Goal: Transaction & Acquisition: Download file/media

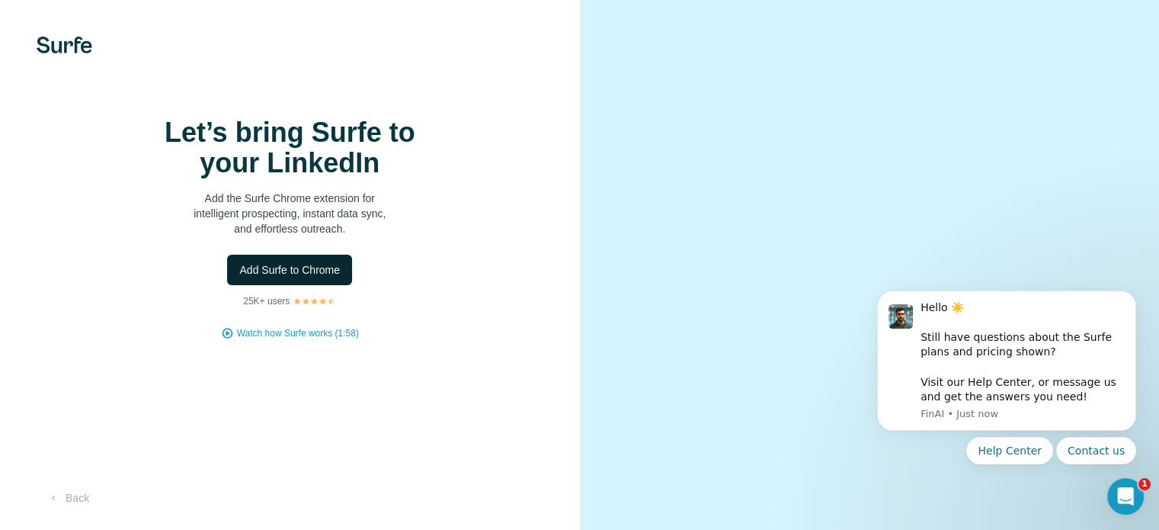
click at [298, 277] on span "Add Surfe to Chrome" at bounding box center [289, 269] width 101 height 15
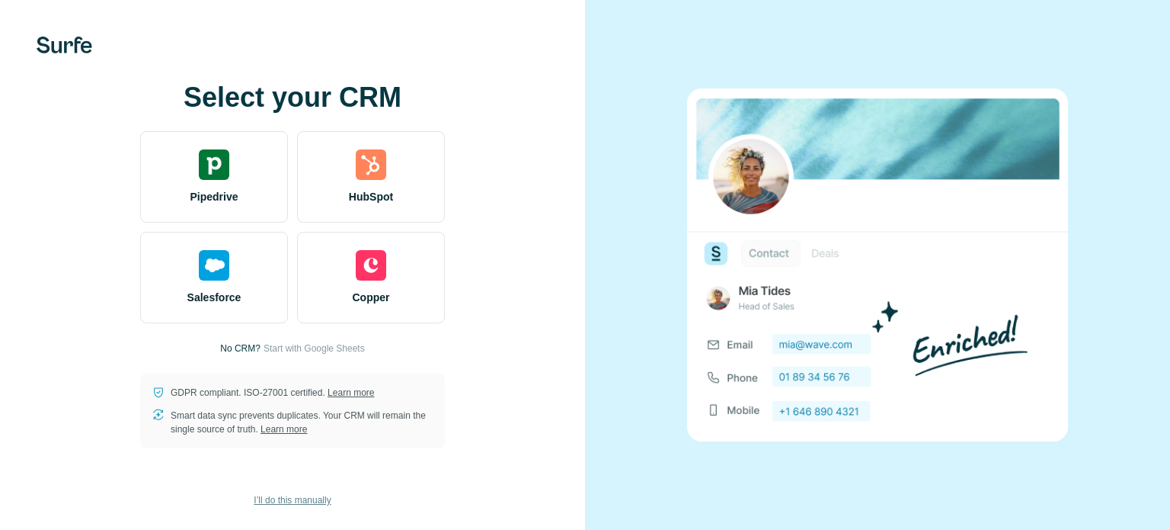
click at [293, 499] on span "I’ll do this manually" at bounding box center [292, 500] width 77 height 14
